Goal: Check status: Check status

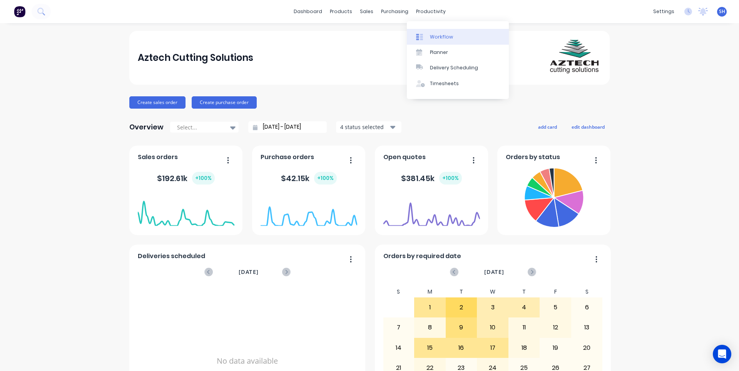
click at [441, 33] on div "Workflow" at bounding box center [441, 36] width 23 height 7
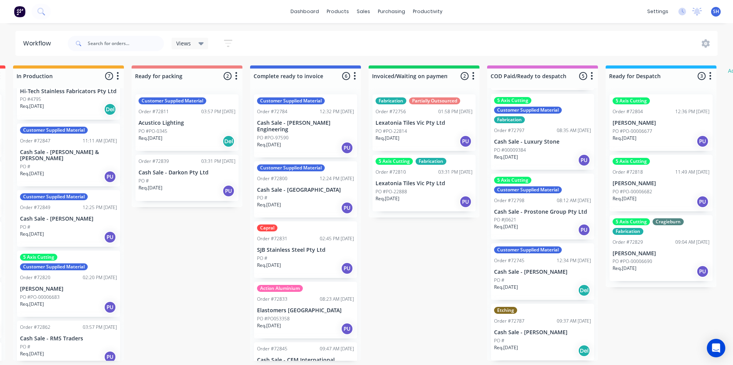
scroll to position [2, 478]
click at [537, 322] on div "Order #72787 09:37 AM [DATE]" at bounding box center [542, 321] width 97 height 7
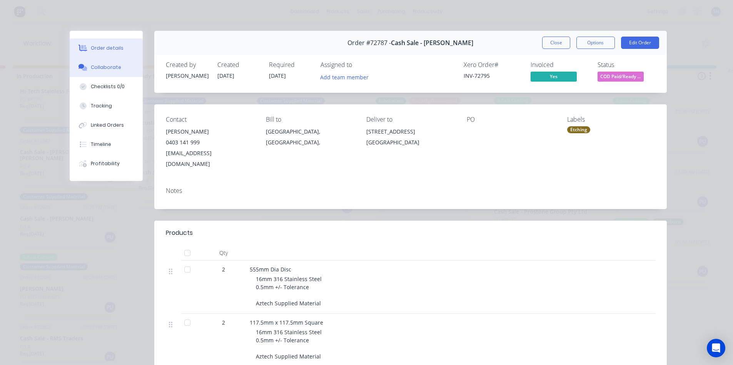
click at [93, 72] on button "Collaborate" at bounding box center [106, 67] width 73 height 19
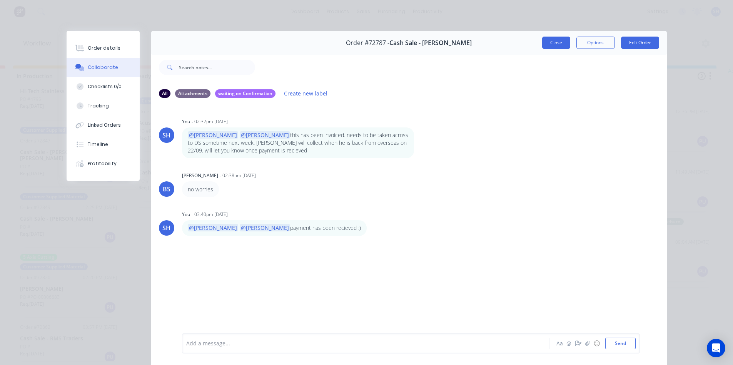
click at [551, 48] on button "Close" at bounding box center [556, 43] width 28 height 12
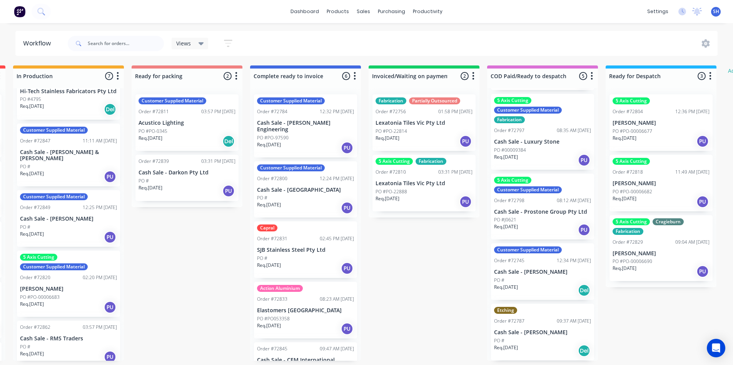
click at [511, 277] on div "PO #" at bounding box center [542, 280] width 97 height 7
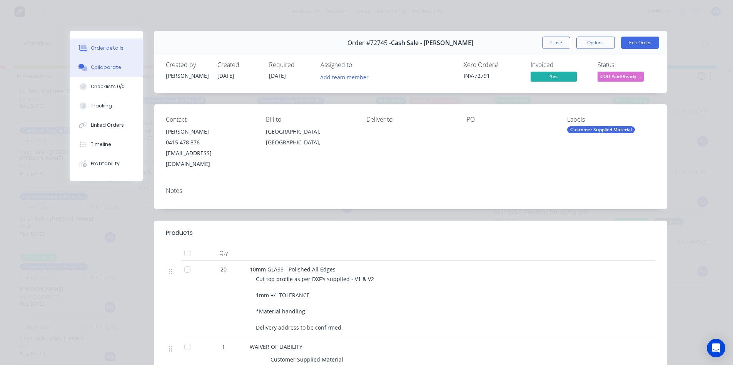
click at [101, 71] on button "Collaborate" at bounding box center [106, 67] width 73 height 19
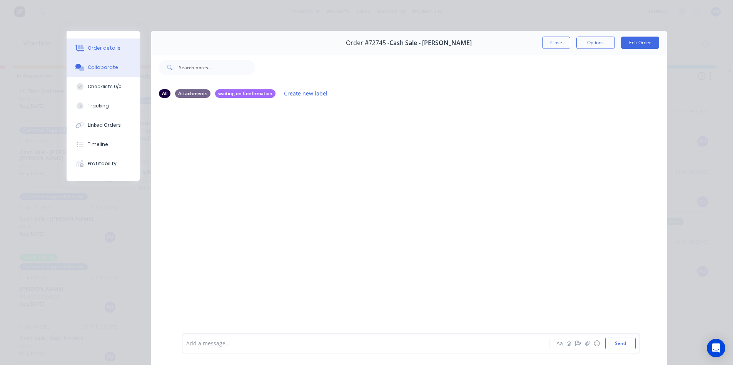
click at [97, 52] on button "Order details" at bounding box center [103, 47] width 73 height 19
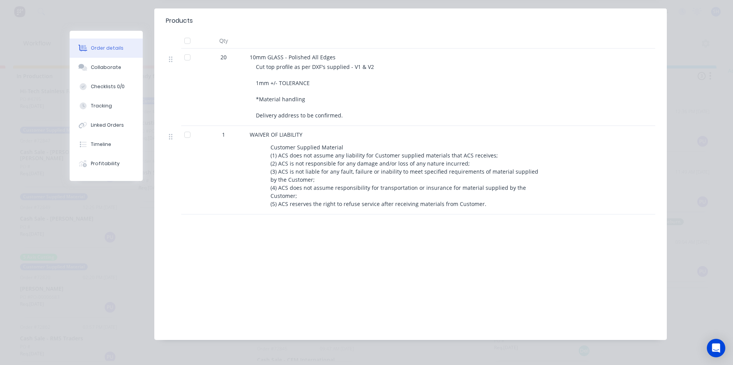
scroll to position [0, 0]
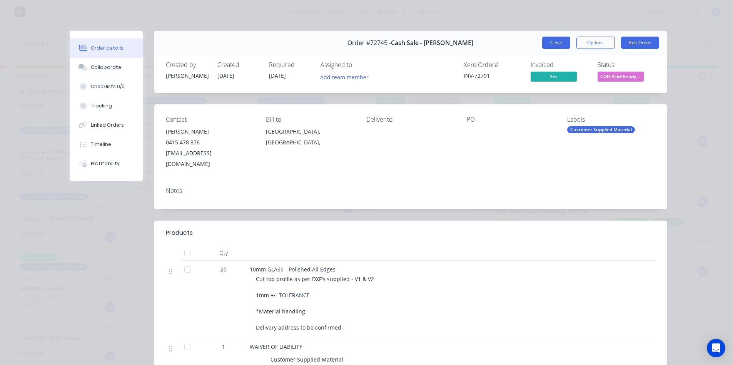
click at [555, 47] on button "Close" at bounding box center [556, 43] width 28 height 12
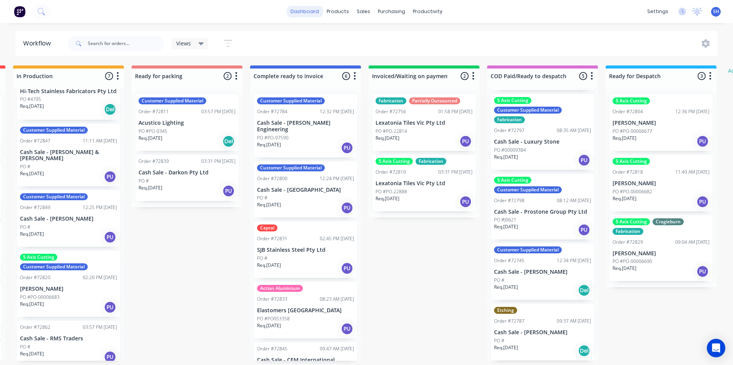
click at [309, 13] on link "dashboard" at bounding box center [305, 12] width 36 height 12
